Goal: Find specific page/section: Find specific page/section

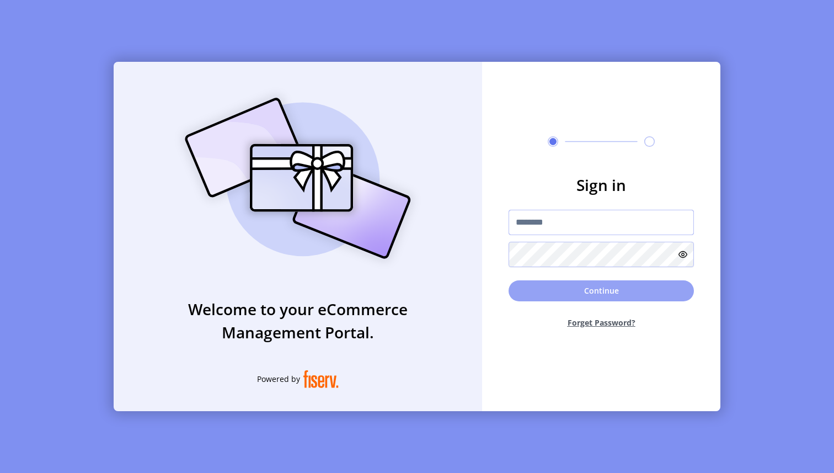
type input "**********"
click at [602, 296] on button "Continue" at bounding box center [601, 290] width 185 height 21
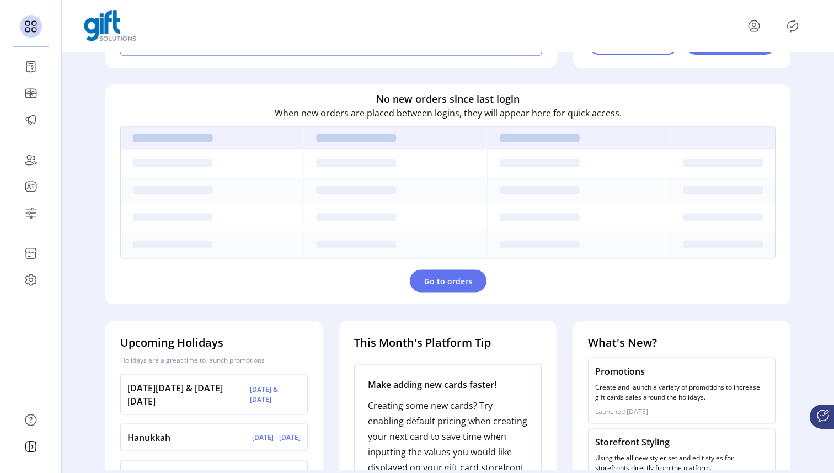
scroll to position [295, 0]
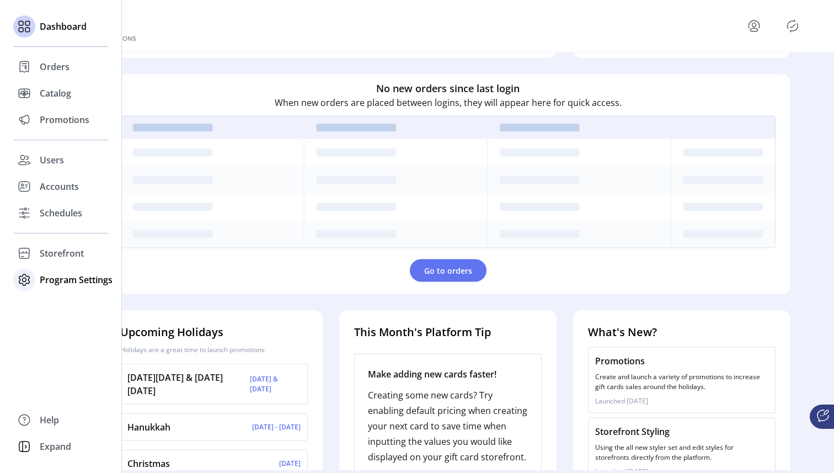
click at [57, 279] on span "Program Settings" at bounding box center [76, 279] width 73 height 13
click at [67, 301] on span "Templates" at bounding box center [62, 301] width 44 height 13
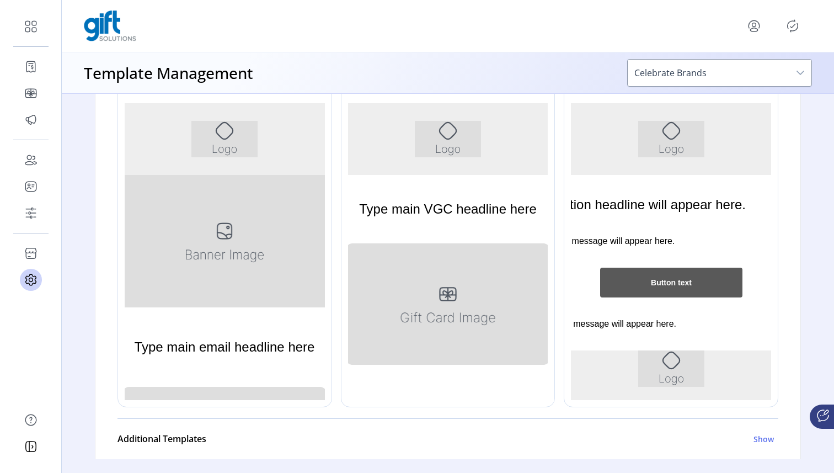
scroll to position [142, 0]
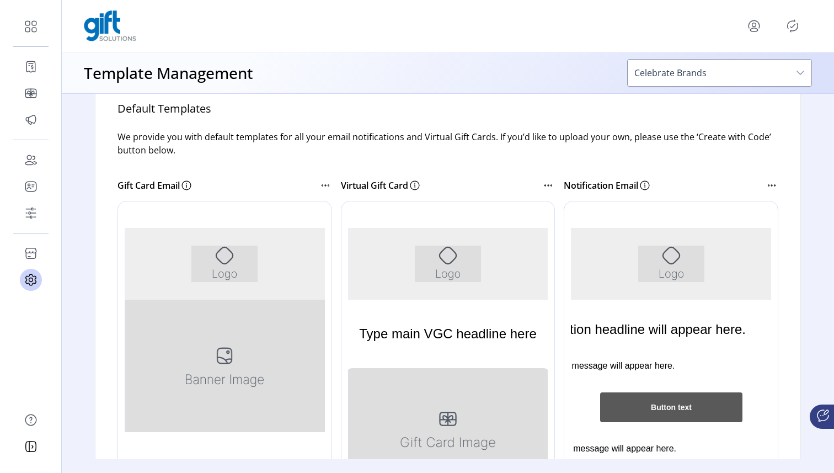
click at [158, 184] on p "Gift Card Email" at bounding box center [148, 185] width 62 height 13
click at [322, 184] on icon at bounding box center [325, 185] width 13 height 13
click at [287, 179] on div "Gift Card Email" at bounding box center [217, 185] width 201 height 13
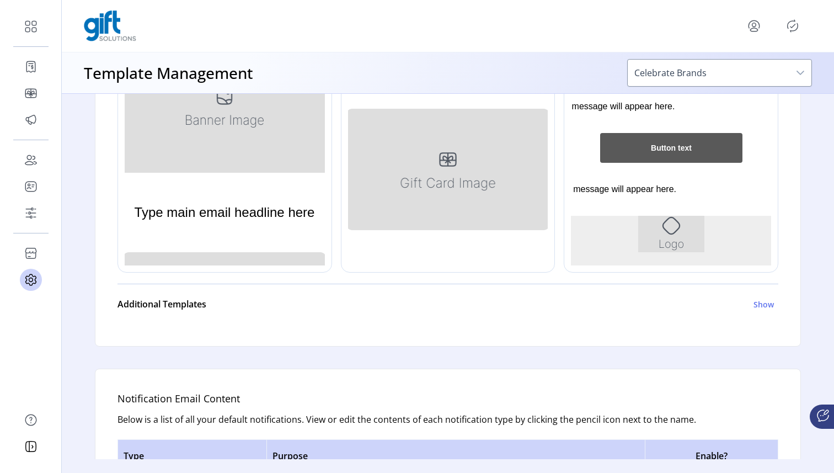
scroll to position [526, 0]
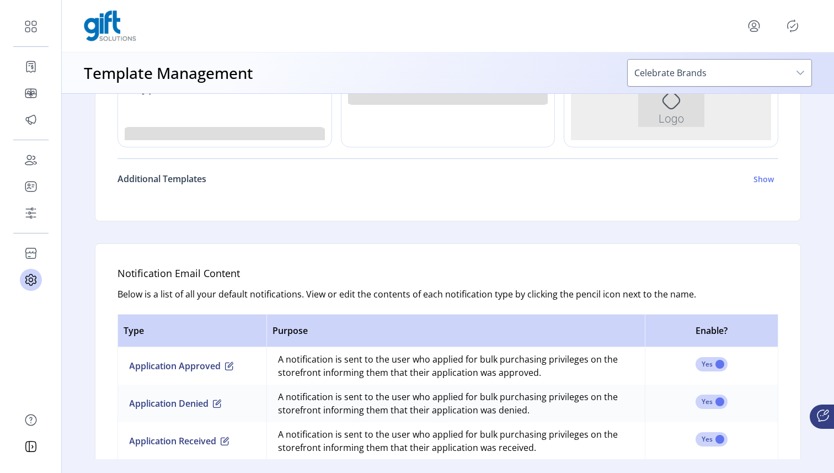
click at [766, 178] on h6 "Show" at bounding box center [763, 179] width 20 height 12
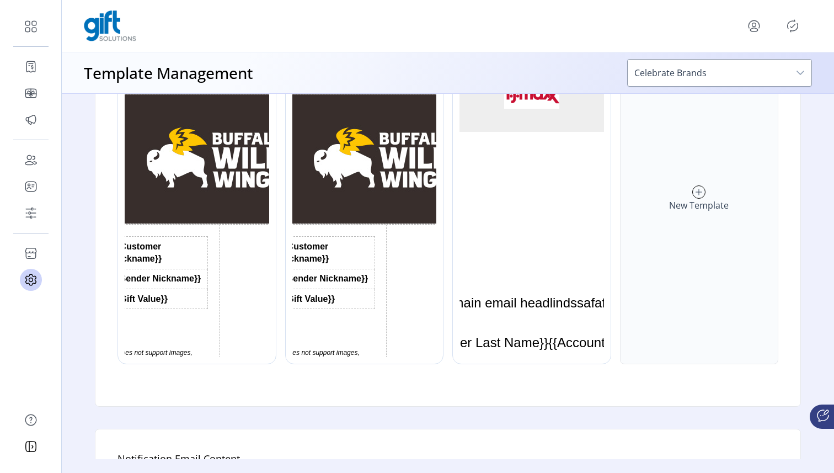
scroll to position [579, 0]
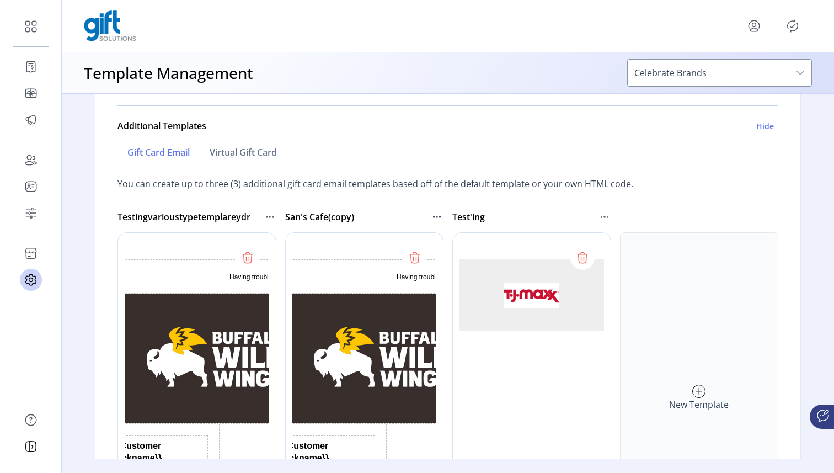
click at [265, 213] on icon at bounding box center [269, 216] width 13 height 13
click at [414, 221] on div "San's Cafe(copy)" at bounding box center [358, 216] width 146 height 13
click at [433, 216] on icon at bounding box center [433, 216] width 1 height 1
click at [419, 213] on div "San's Cafe(copy)" at bounding box center [358, 216] width 146 height 13
click at [601, 216] on icon at bounding box center [604, 216] width 13 height 13
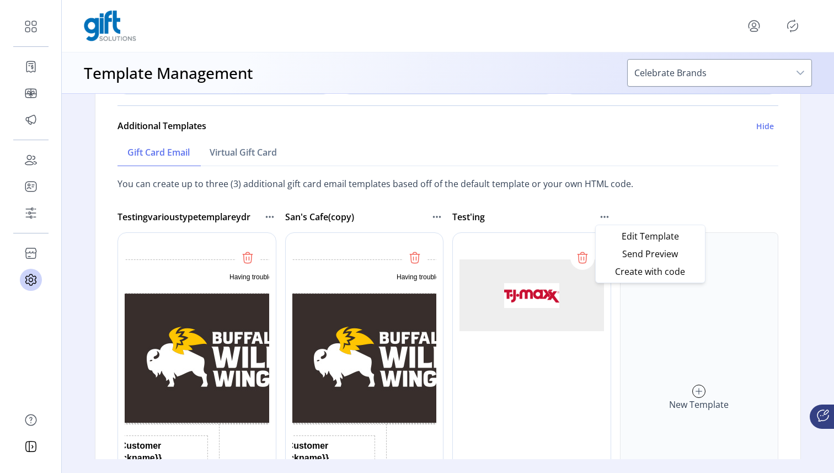
click at [654, 208] on div "Testingvarioustypetemplareydr [GEOGRAPHIC_DATA](copy) Test'ing New Template" at bounding box center [447, 382] width 661 height 362
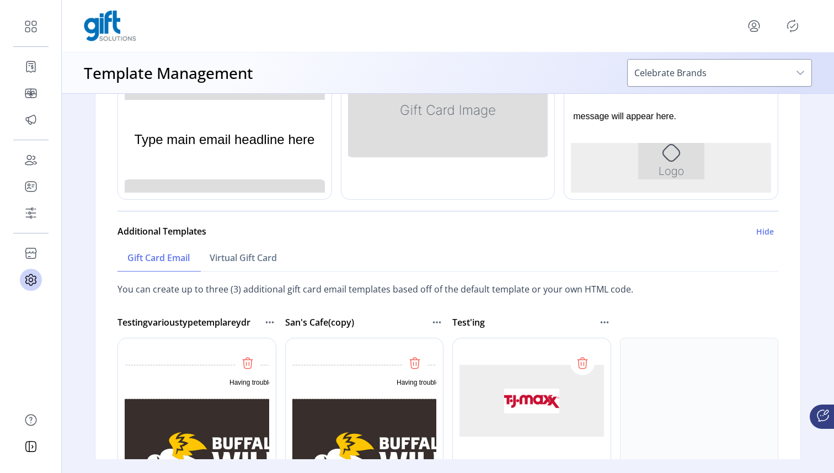
scroll to position [672, 0]
